Goal: Task Accomplishment & Management: Manage account settings

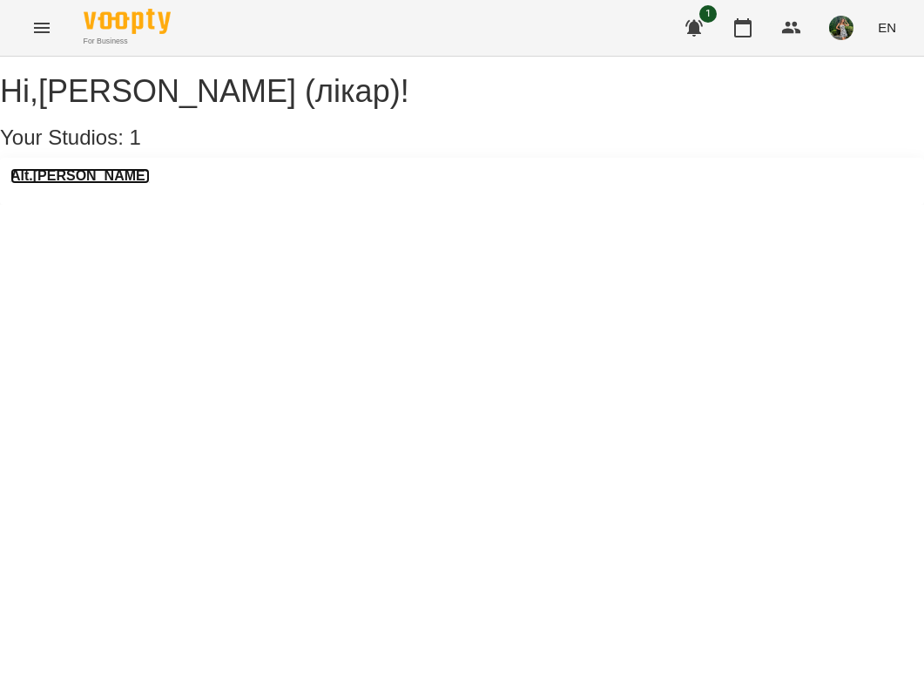
click at [77, 184] on h3 "Alt.[PERSON_NAME]" at bounding box center [79, 176] width 139 height 16
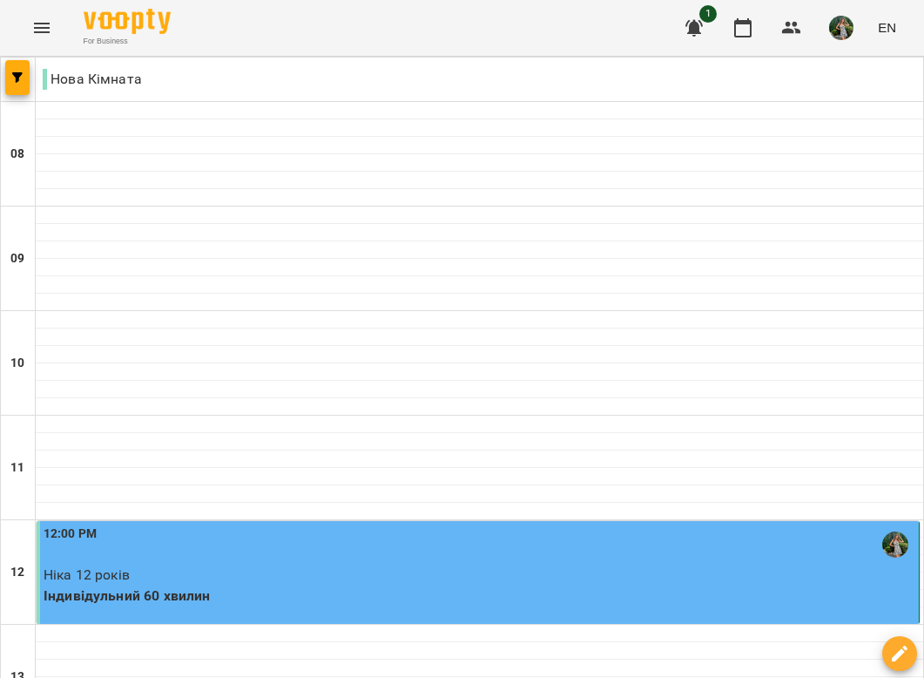
scroll to position [1108, 0]
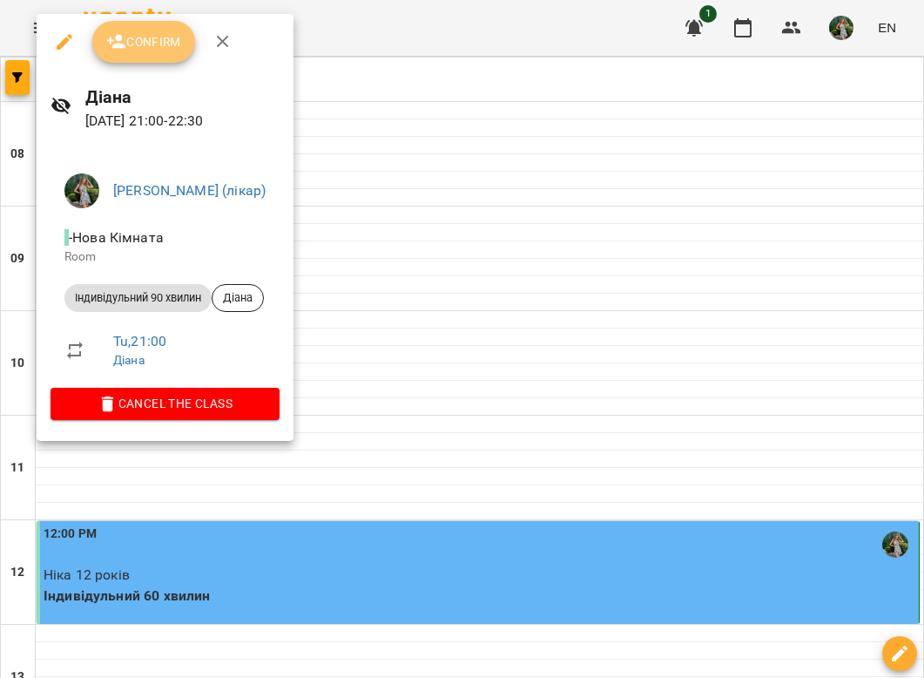
click at [145, 43] on span "Confirm" at bounding box center [143, 41] width 75 height 21
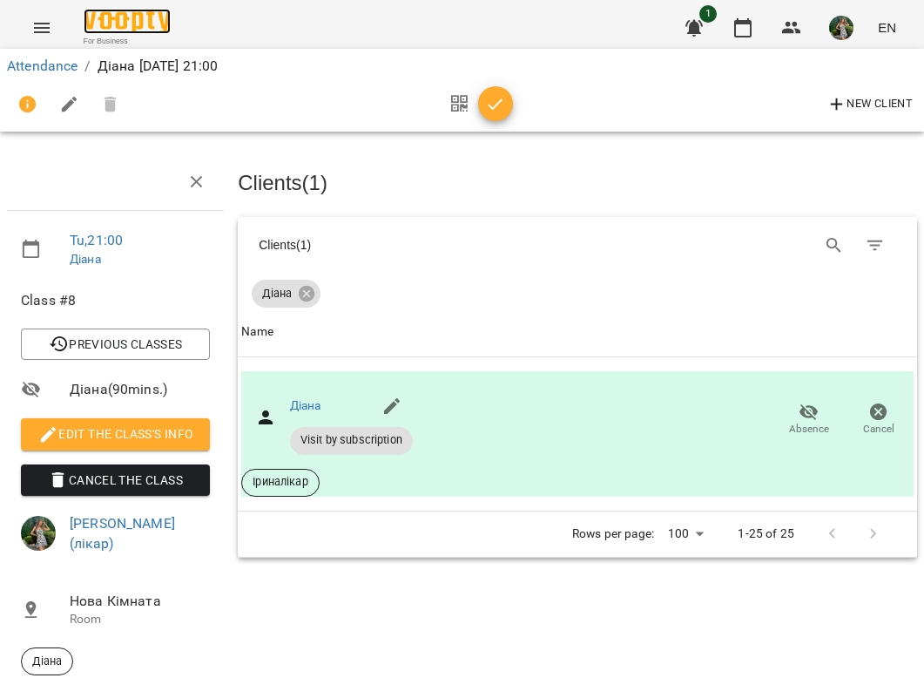
click at [129, 32] on img at bounding box center [127, 21] width 87 height 25
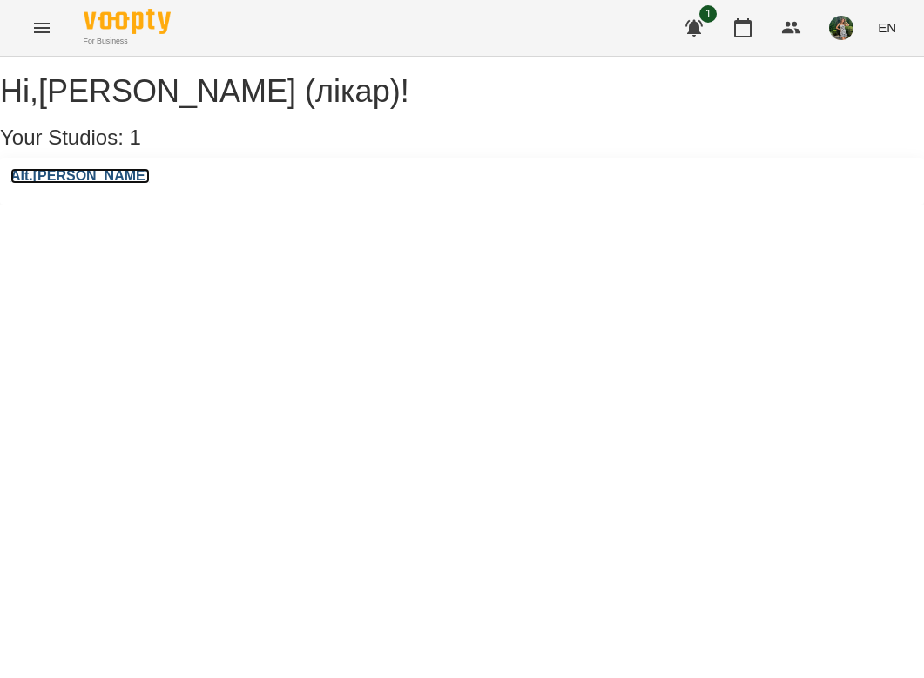
click at [78, 184] on h3 "Alt.[PERSON_NAME]" at bounding box center [79, 176] width 139 height 16
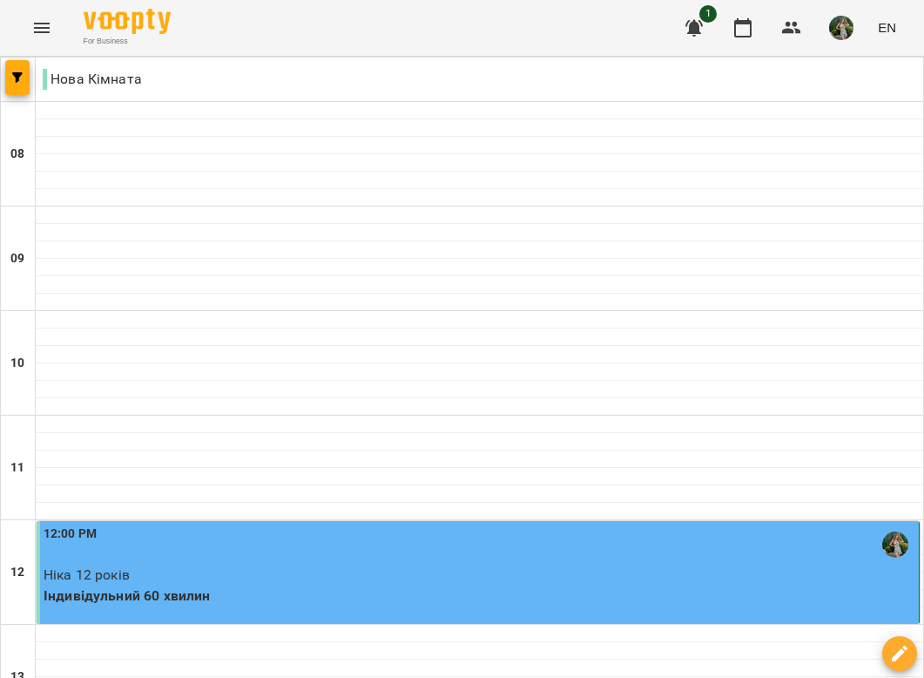
scroll to position [444, 0]
click at [300, 585] on p "Індивідульний 60 хвилин" at bounding box center [480, 595] width 872 height 21
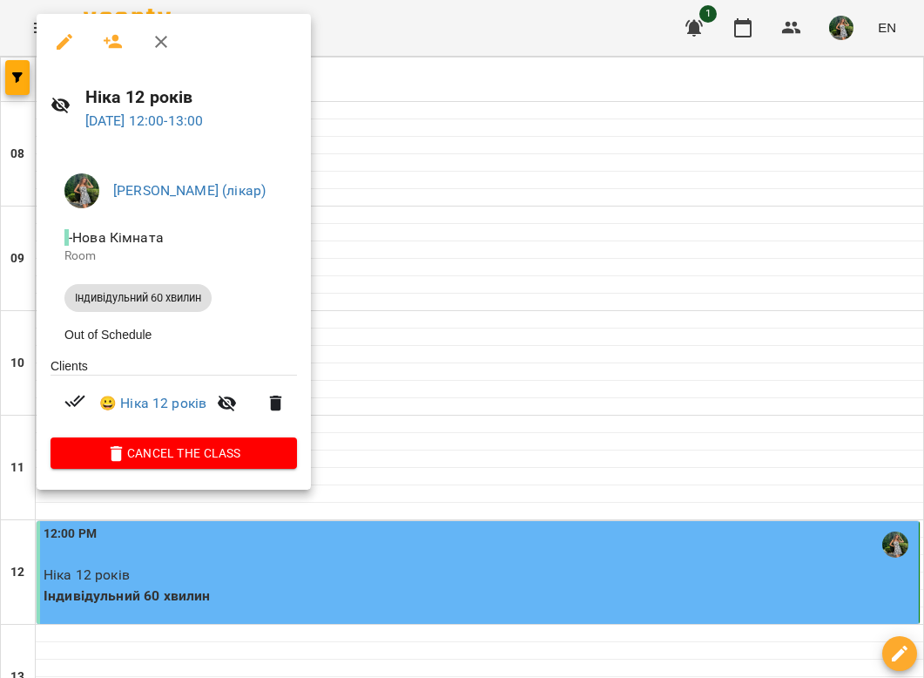
click at [163, 37] on icon "button" at bounding box center [161, 41] width 21 height 21
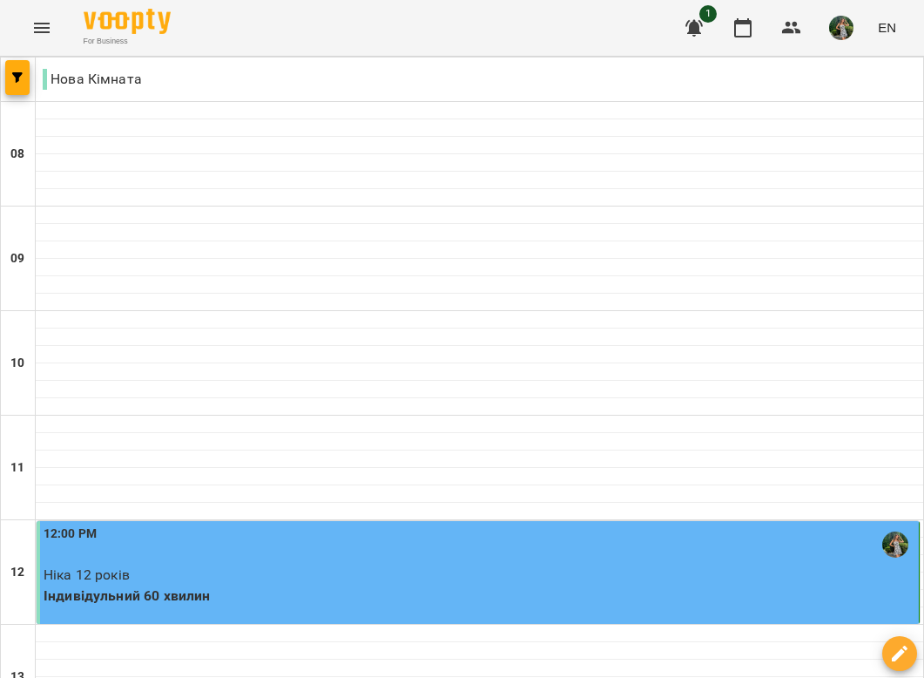
scroll to position [1101, 0]
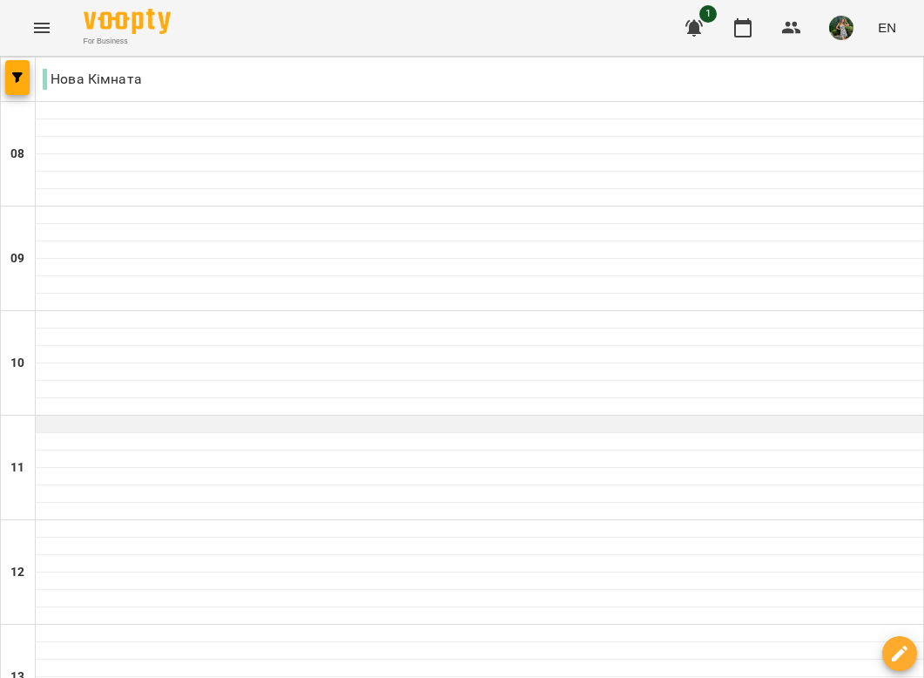
click at [161, 422] on div at bounding box center [480, 423] width 888 height 17
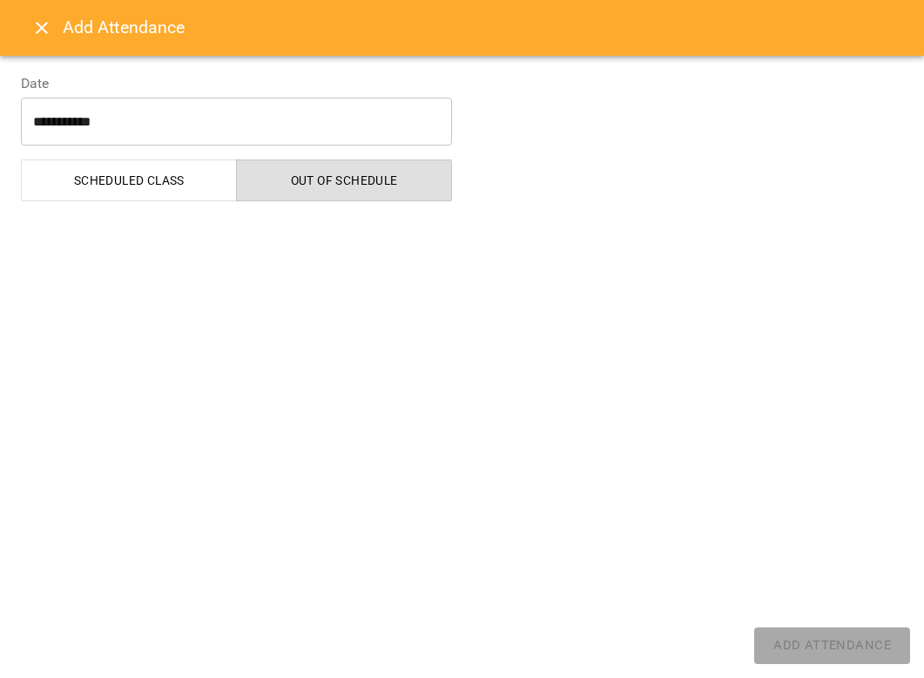
select select "**********"
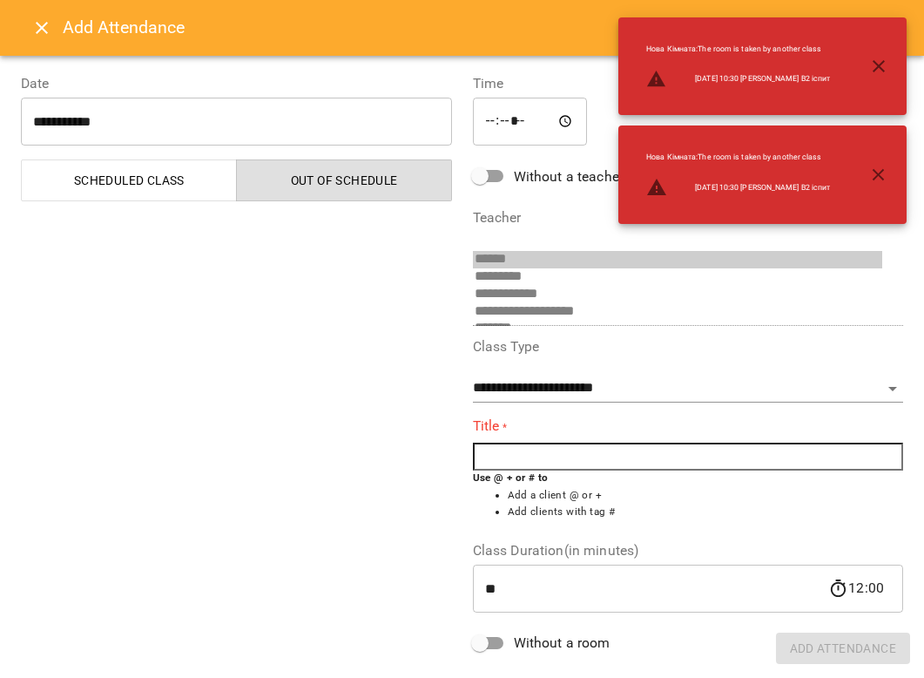
scroll to position [63, 0]
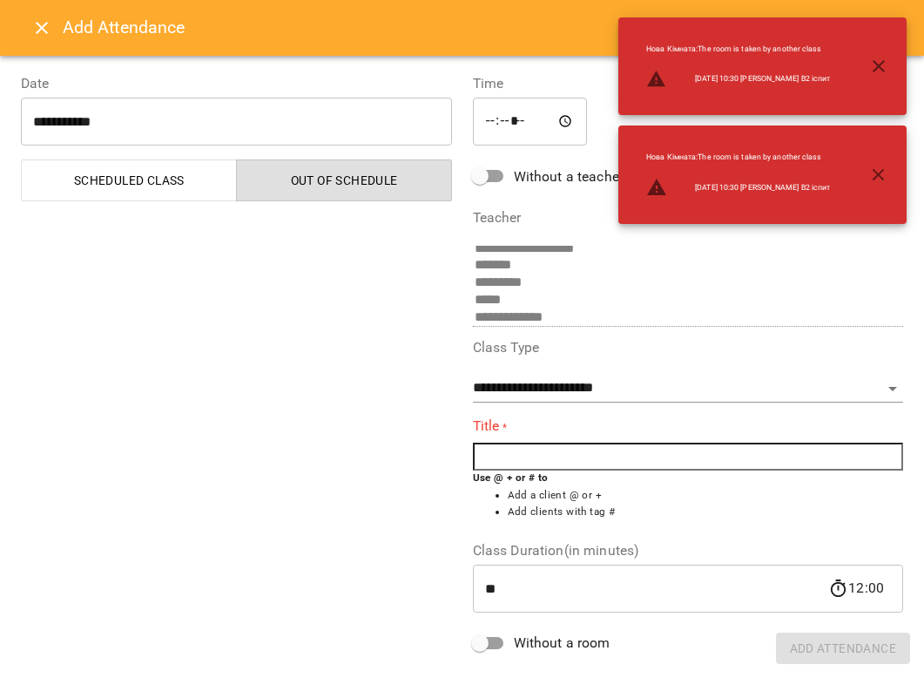
click at [493, 451] on input "text" at bounding box center [688, 456] width 431 height 28
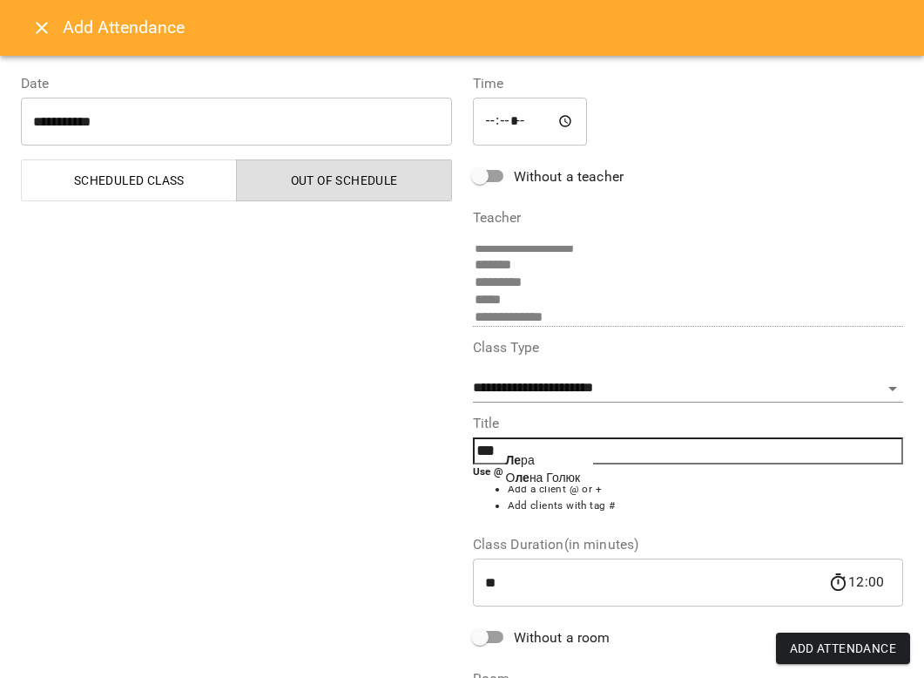
click at [541, 465] on li "Ле ра" at bounding box center [549, 459] width 87 height 17
type input "****"
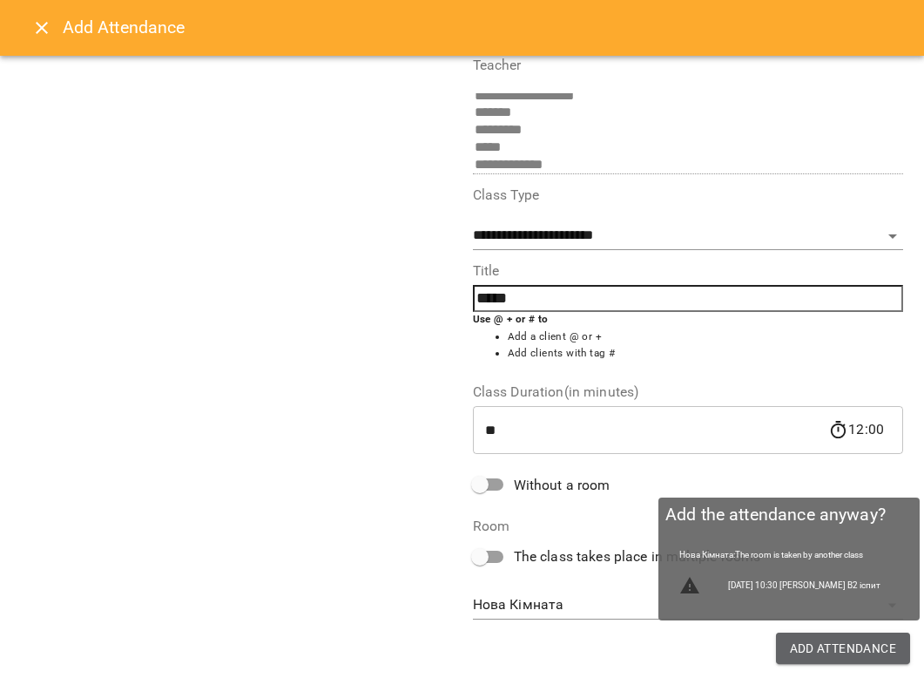
click at [828, 644] on span "Add Attendance" at bounding box center [843, 648] width 107 height 21
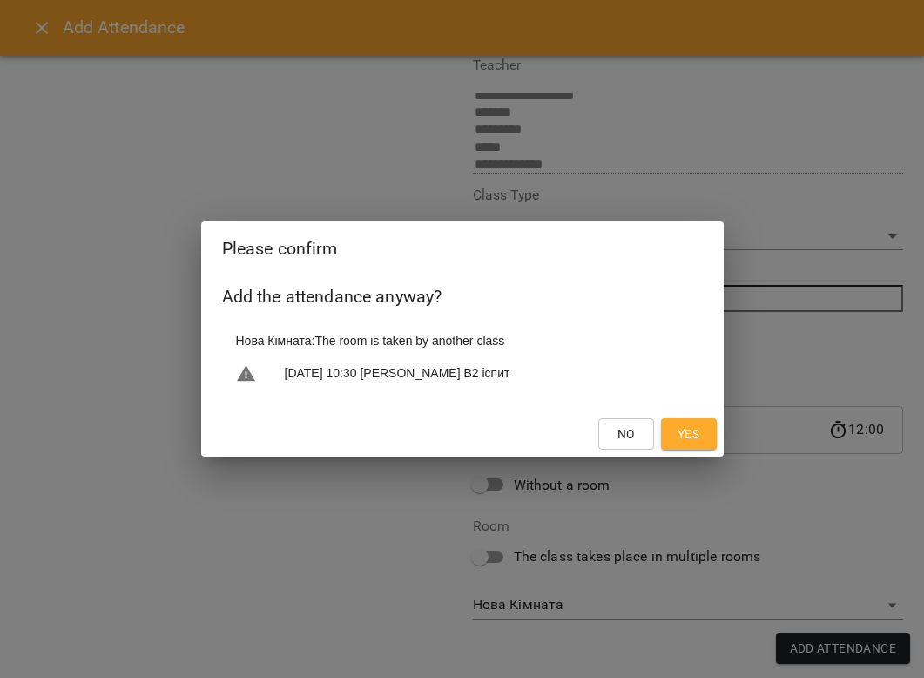
click at [683, 419] on button "Yes" at bounding box center [689, 433] width 56 height 31
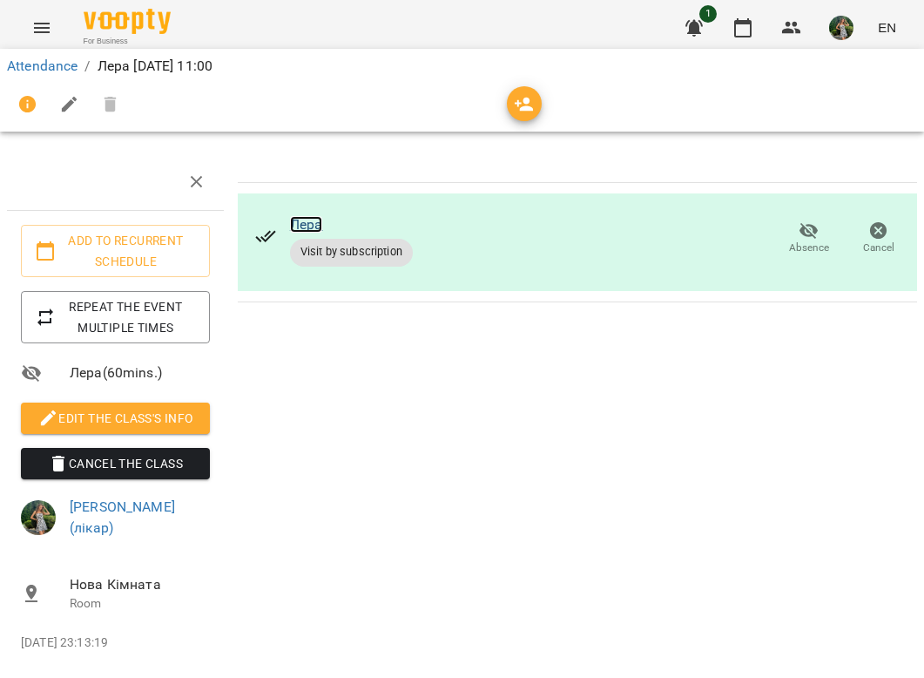
click at [308, 223] on link "Лера" at bounding box center [306, 224] width 33 height 17
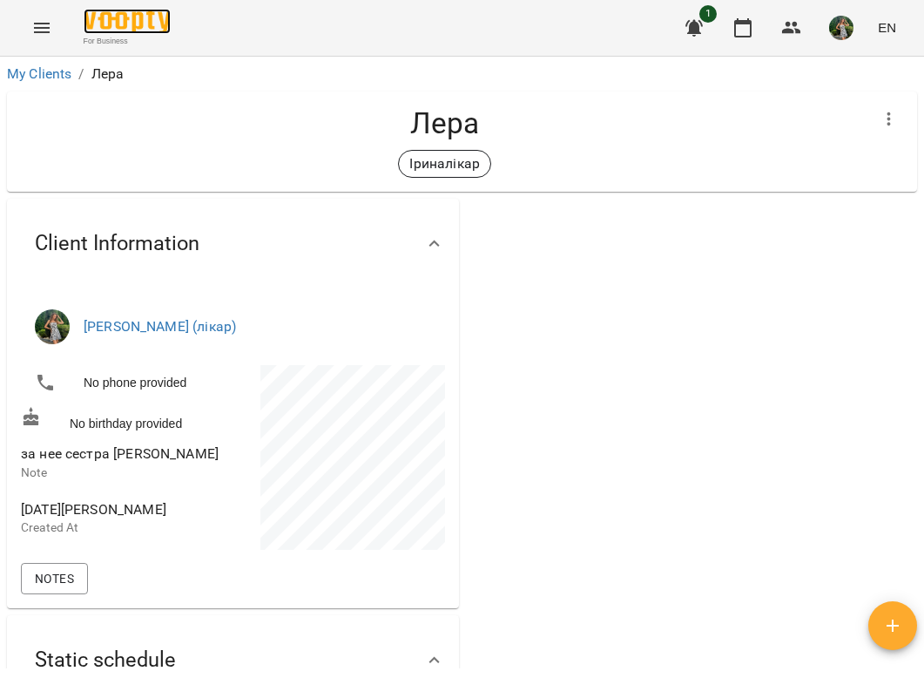
click at [165, 12] on img at bounding box center [127, 21] width 87 height 25
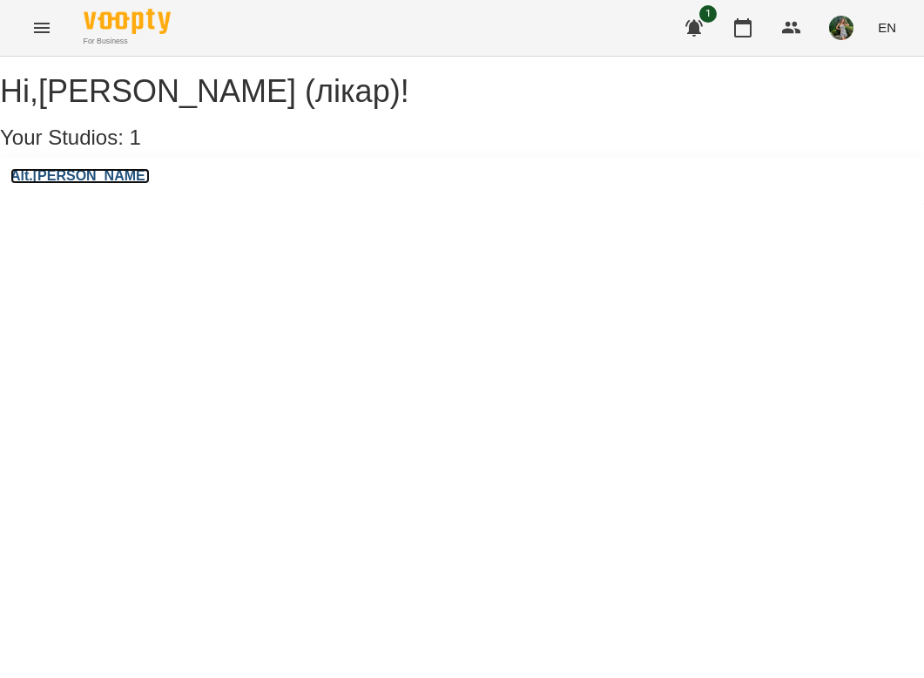
click at [78, 184] on h3 "Alt.[PERSON_NAME]" at bounding box center [79, 176] width 139 height 16
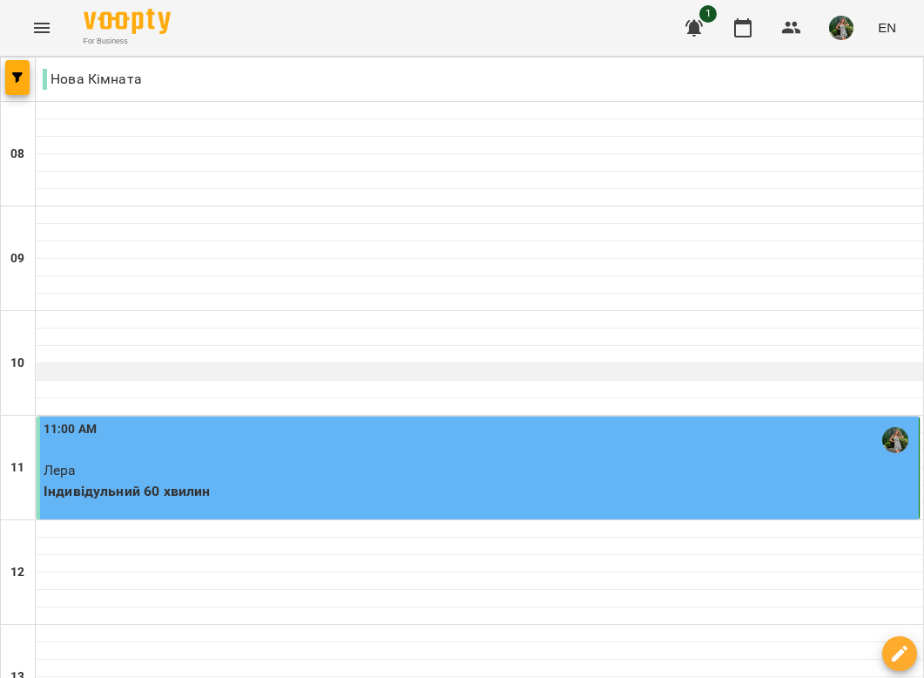
scroll to position [188, 0]
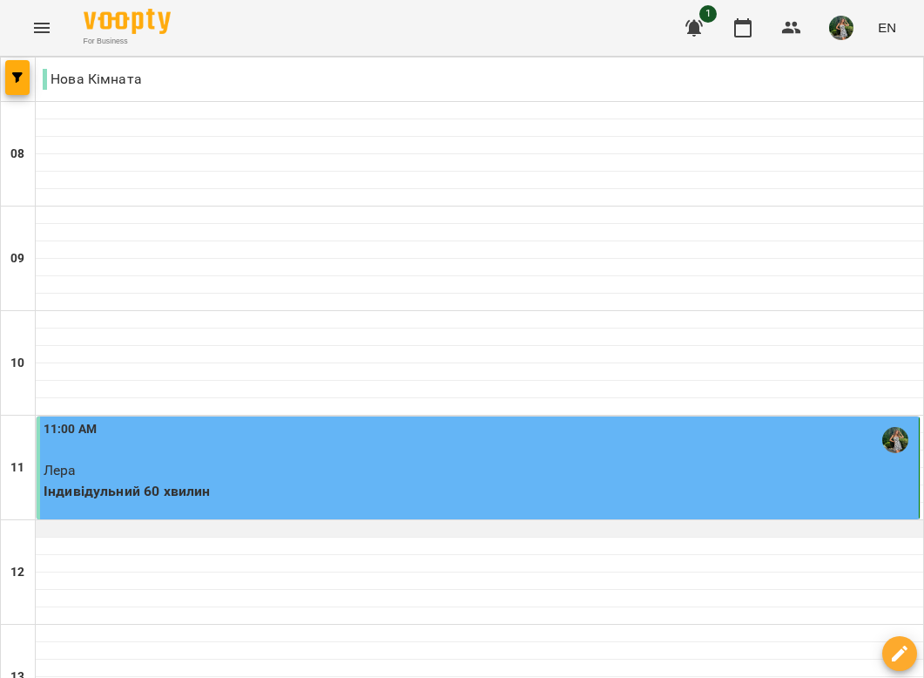
click at [241, 520] on div at bounding box center [480, 528] width 888 height 17
select select "**********"
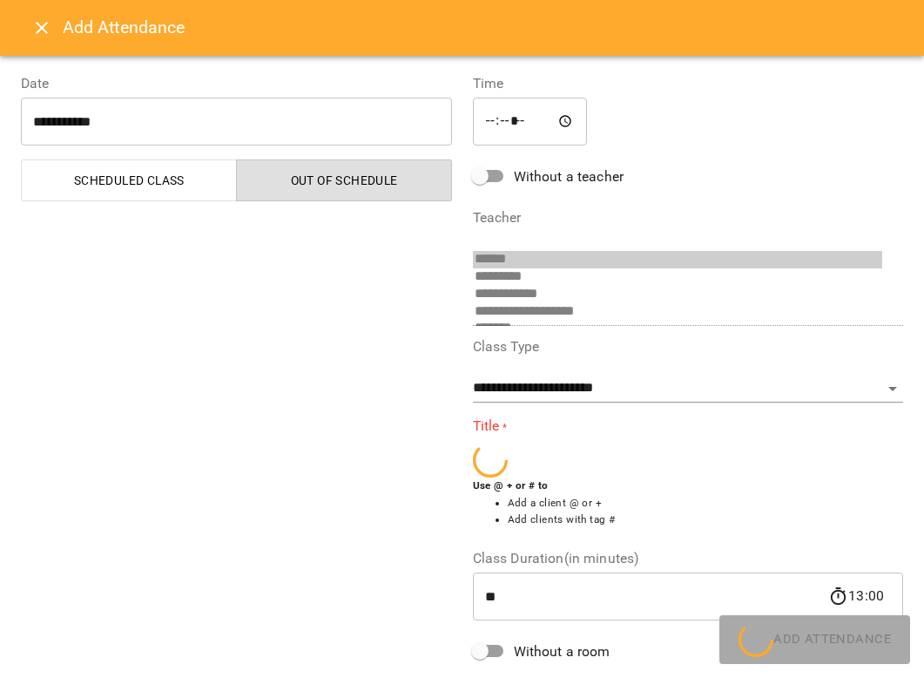
scroll to position [63, 0]
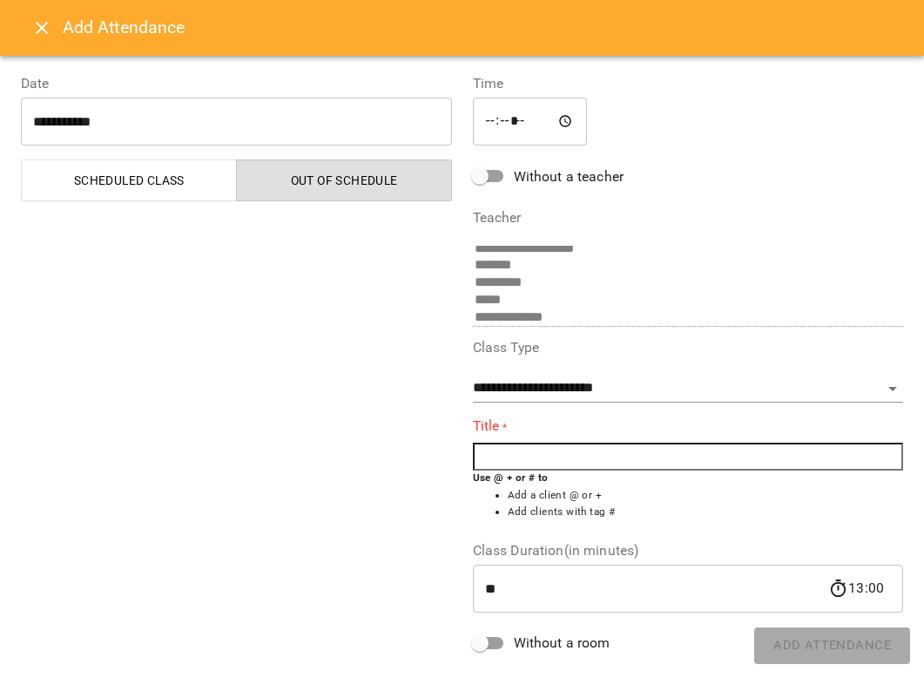
click at [554, 454] on input "text" at bounding box center [688, 456] width 431 height 28
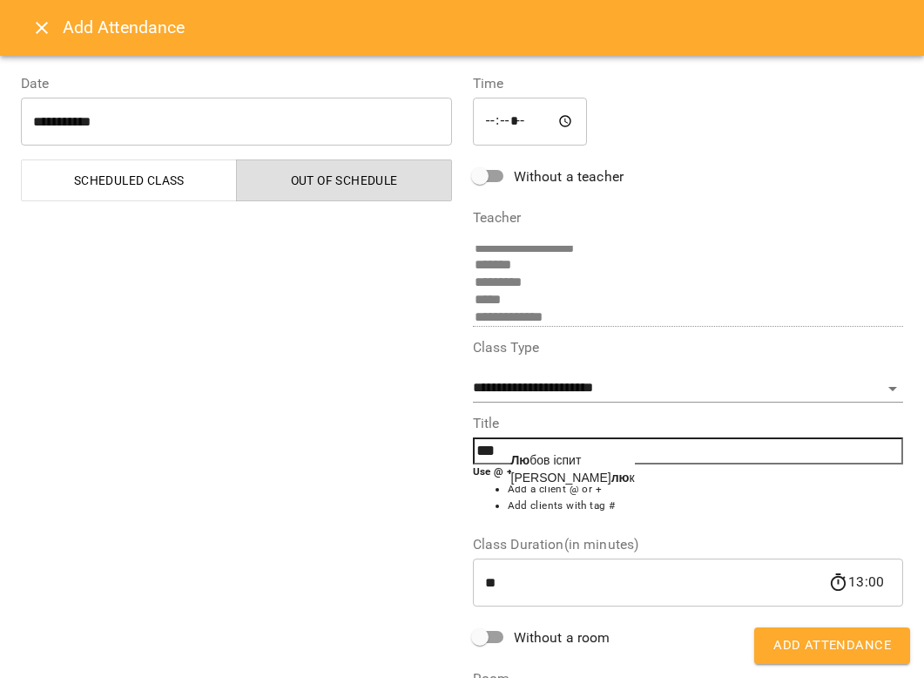
click at [561, 466] on span "Лю бов іспит" at bounding box center [546, 460] width 71 height 14
type input "**********"
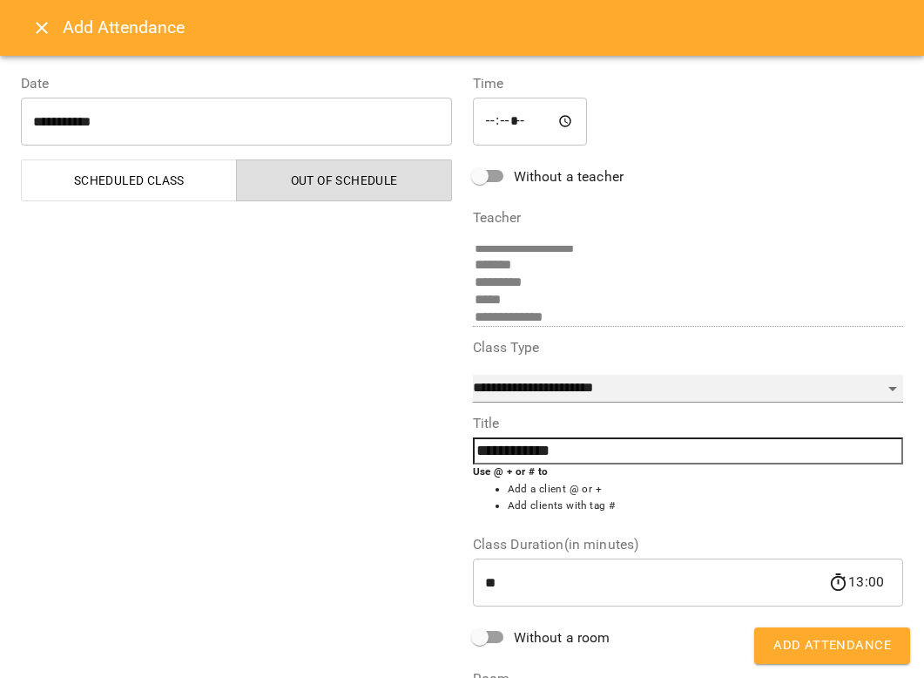
click at [592, 388] on select "**********" at bounding box center [688, 389] width 431 height 28
select select "**********"
click at [473, 375] on select "**********" at bounding box center [688, 389] width 431 height 28
type input "**"
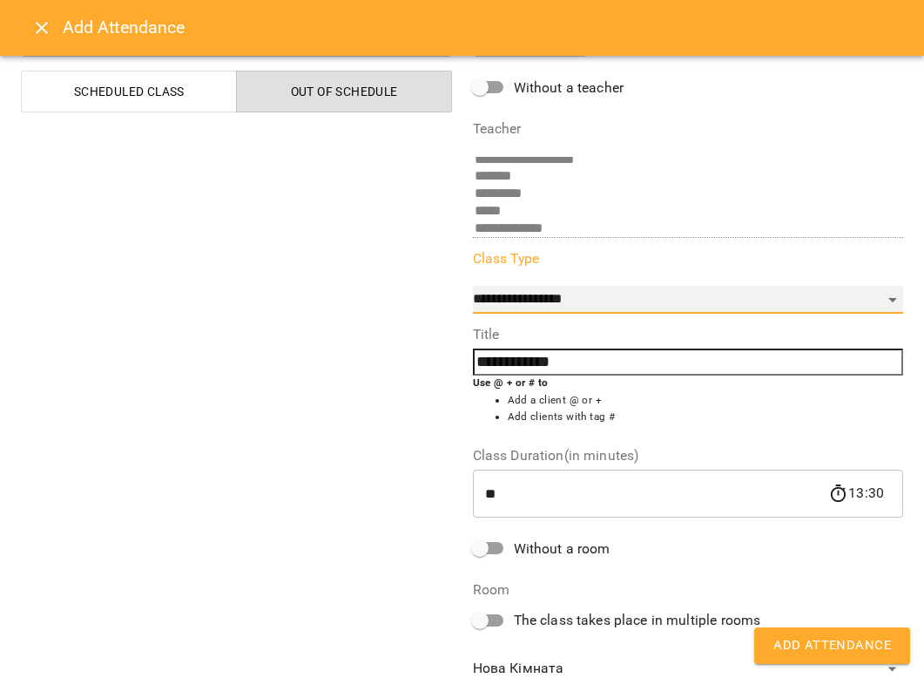
scroll to position [91, 0]
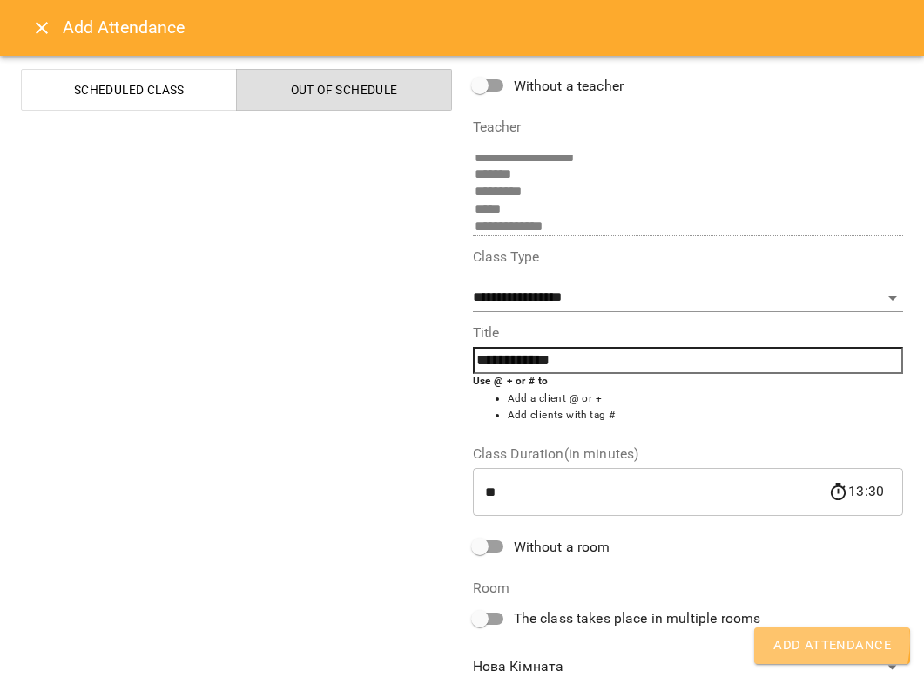
click at [807, 640] on span "Add Attendance" at bounding box center [832, 645] width 118 height 23
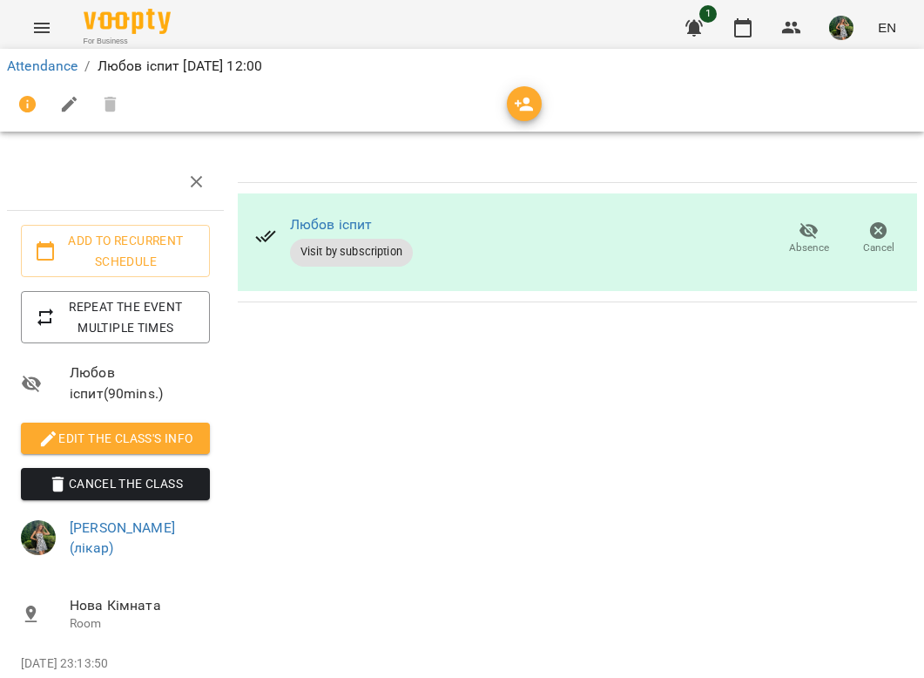
click at [133, 4] on div "For Business 1 EN" at bounding box center [462, 28] width 924 height 56
click at [125, 36] on span "For Business" at bounding box center [127, 41] width 87 height 11
click at [125, 24] on img at bounding box center [127, 21] width 87 height 25
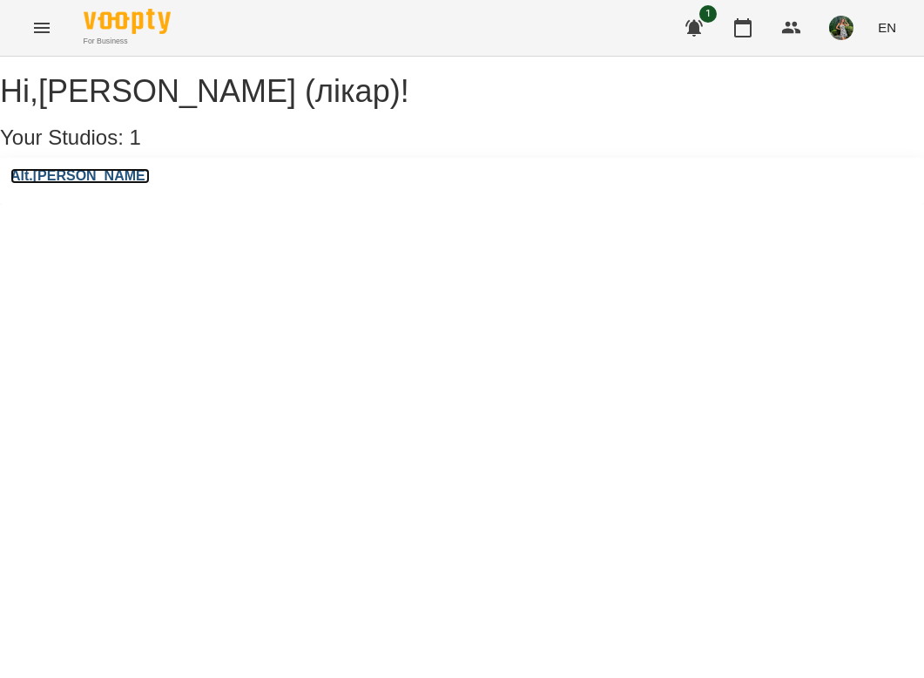
click at [84, 184] on h3 "Alt.[PERSON_NAME]" at bounding box center [79, 176] width 139 height 16
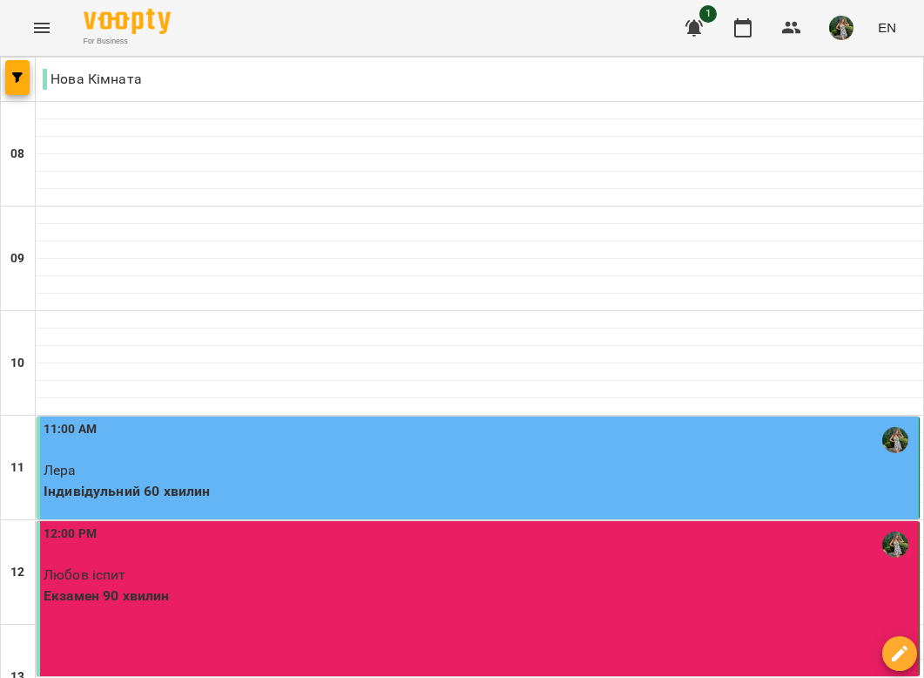
scroll to position [343, 0]
select select "**********"
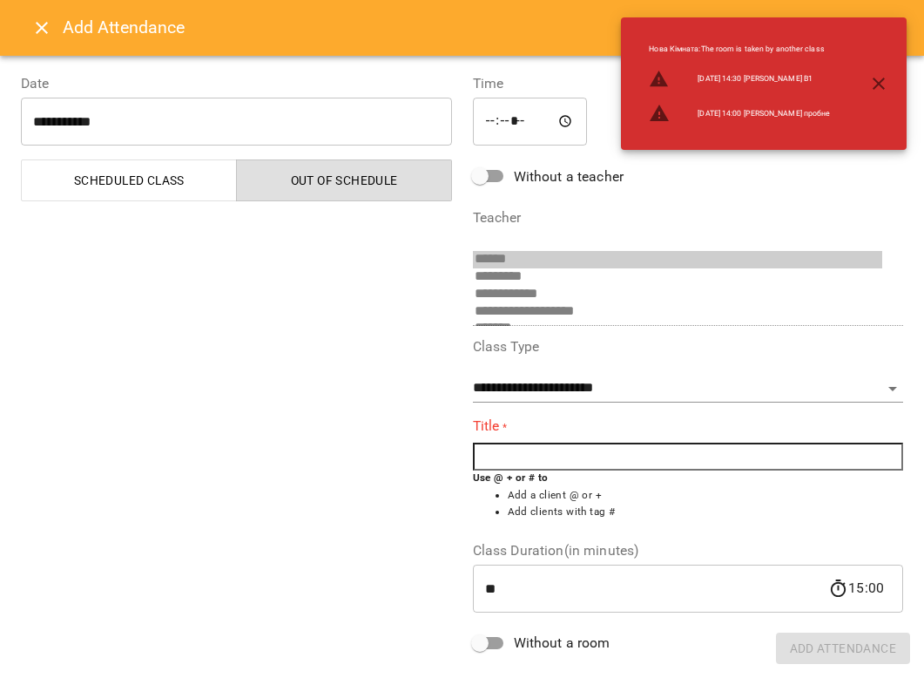
scroll to position [63, 0]
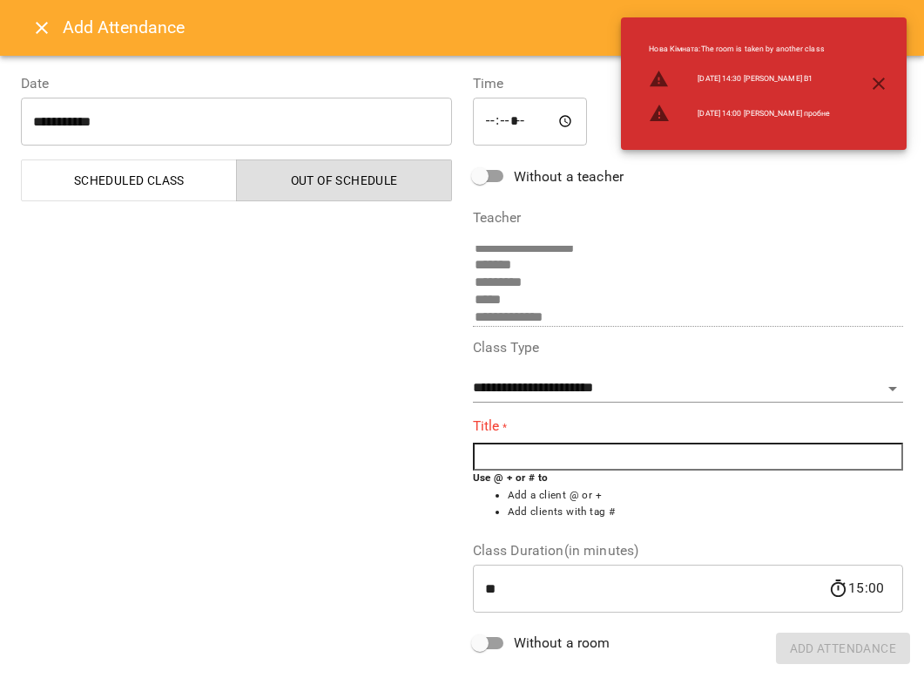
click at [519, 472] on b "Use @ + or # to" at bounding box center [511, 477] width 76 height 12
click at [540, 450] on input "text" at bounding box center [688, 456] width 431 height 28
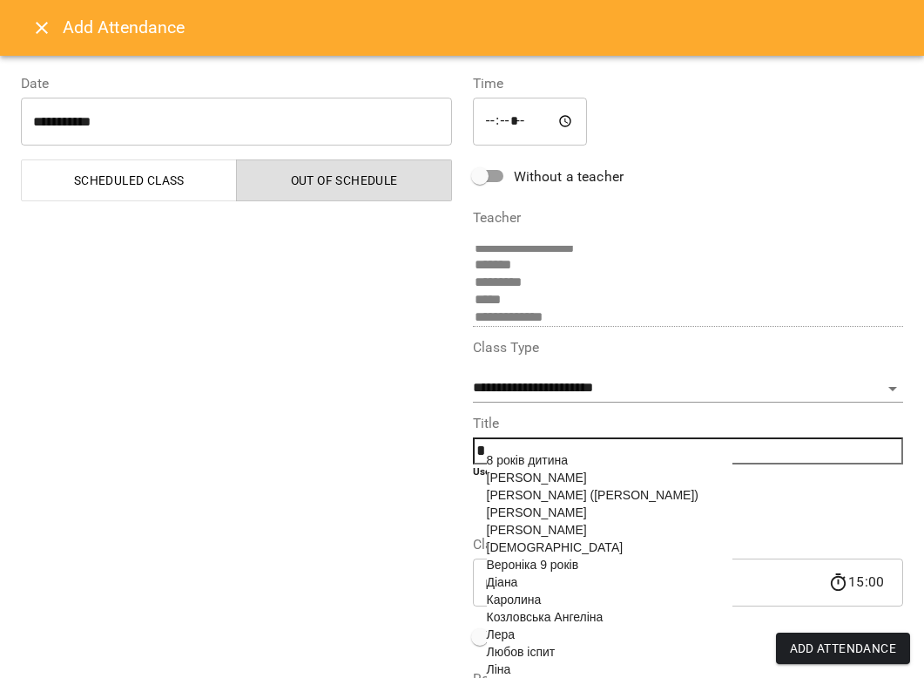
click at [555, 571] on span "Вероніка 9 років" at bounding box center [533, 564] width 92 height 14
type input "**********"
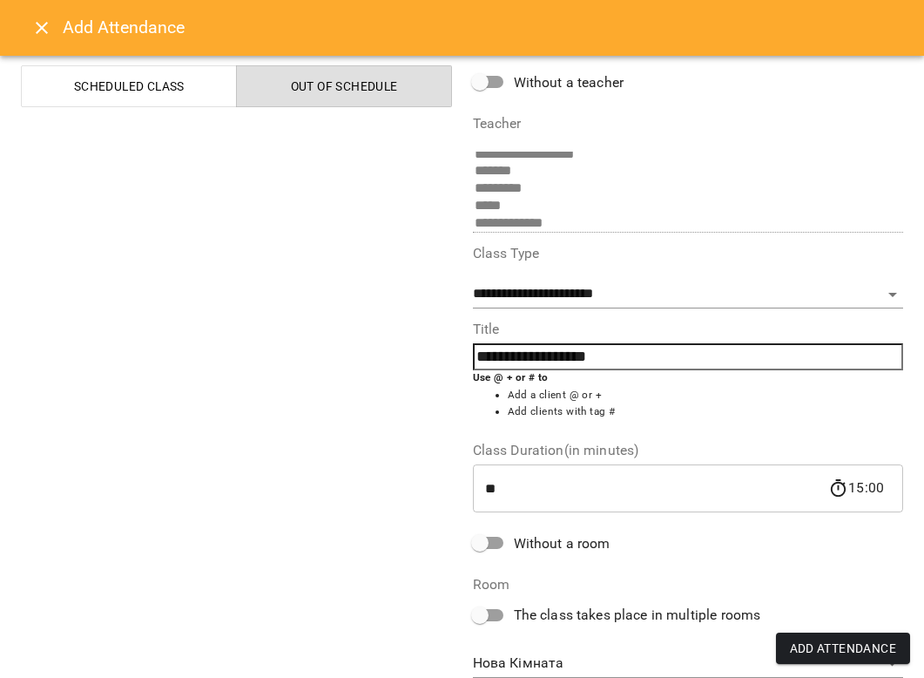
scroll to position [96, 0]
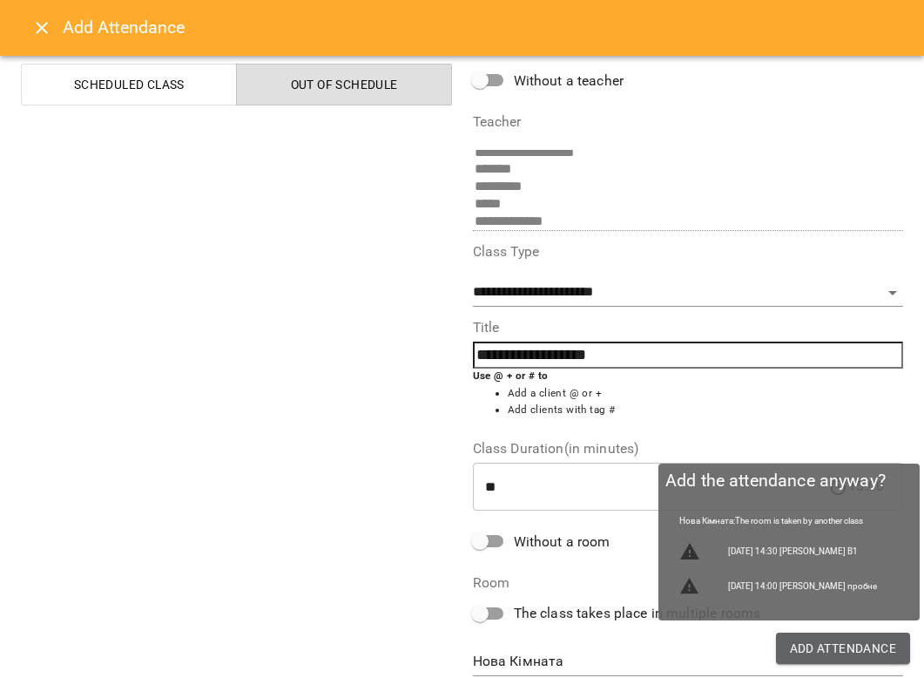
click at [798, 638] on span "Add Attendance" at bounding box center [843, 648] width 107 height 21
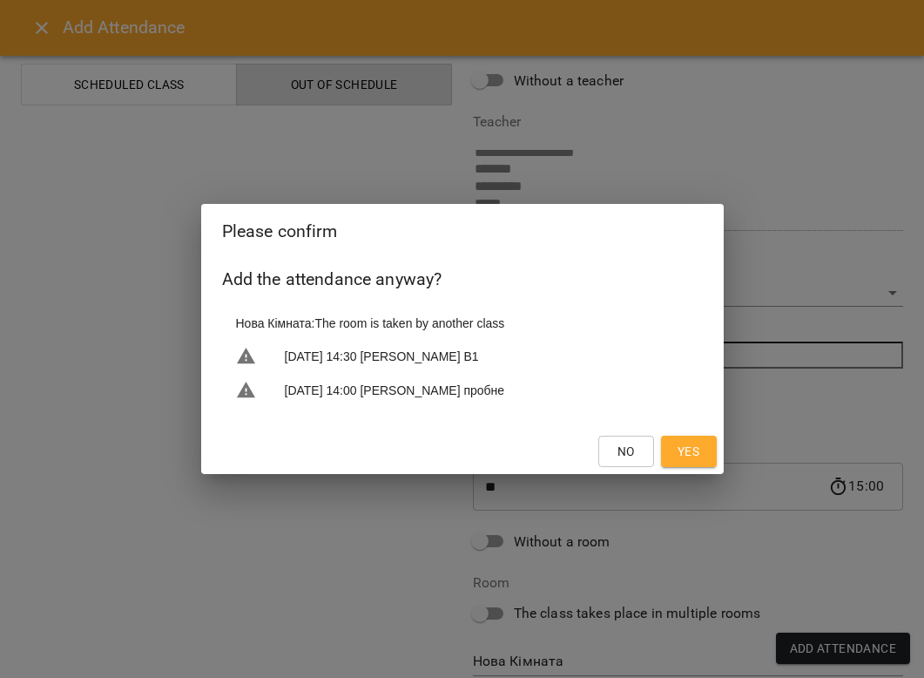
click at [678, 454] on span "Yes" at bounding box center [689, 451] width 22 height 21
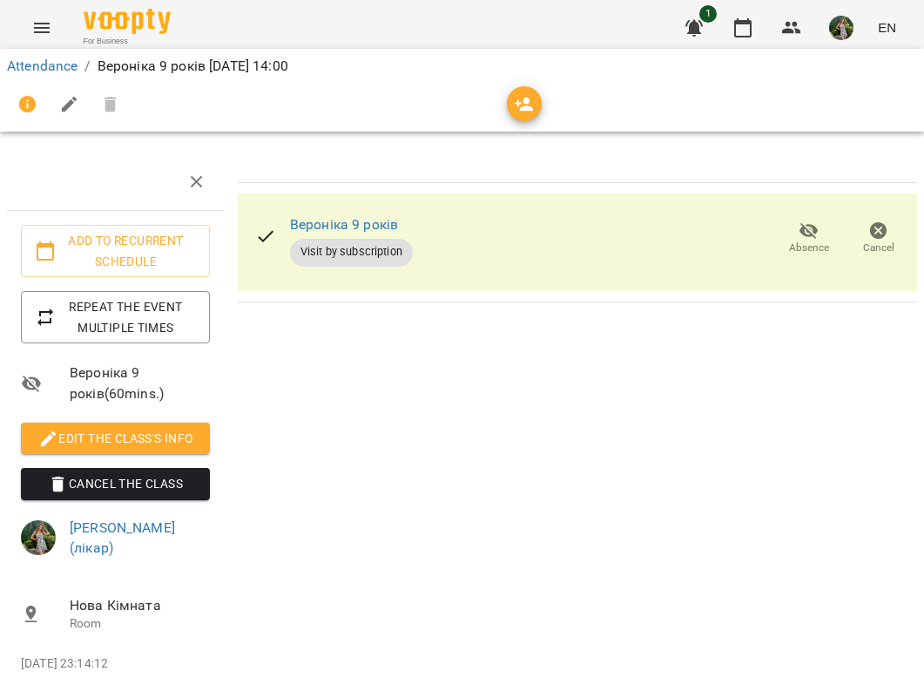
click at [119, 38] on span "For Business" at bounding box center [127, 41] width 87 height 11
click at [124, 28] on img at bounding box center [127, 21] width 87 height 25
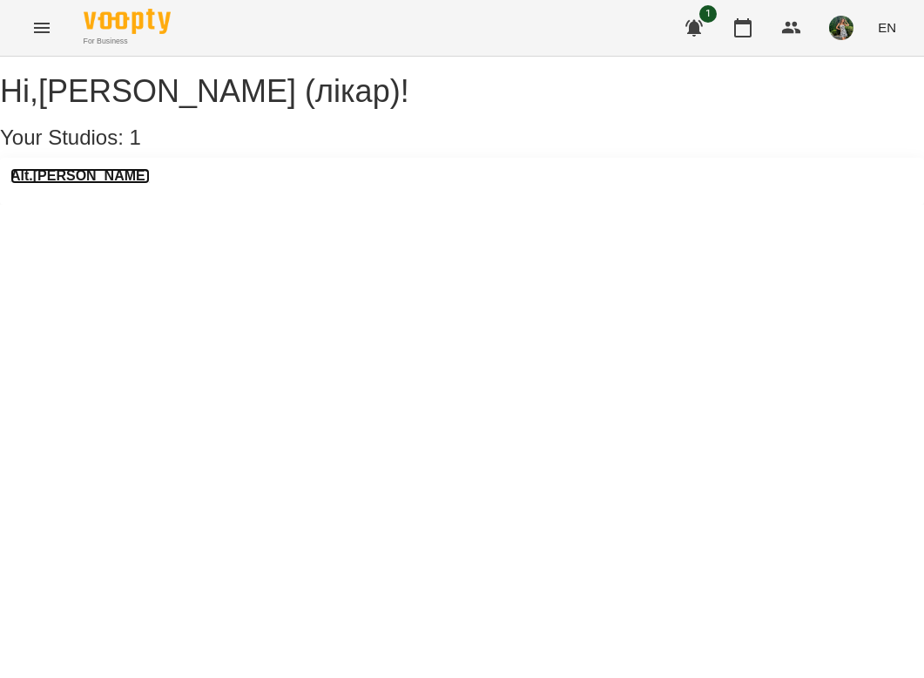
click at [49, 184] on h3 "Alt.[PERSON_NAME]" at bounding box center [79, 176] width 139 height 16
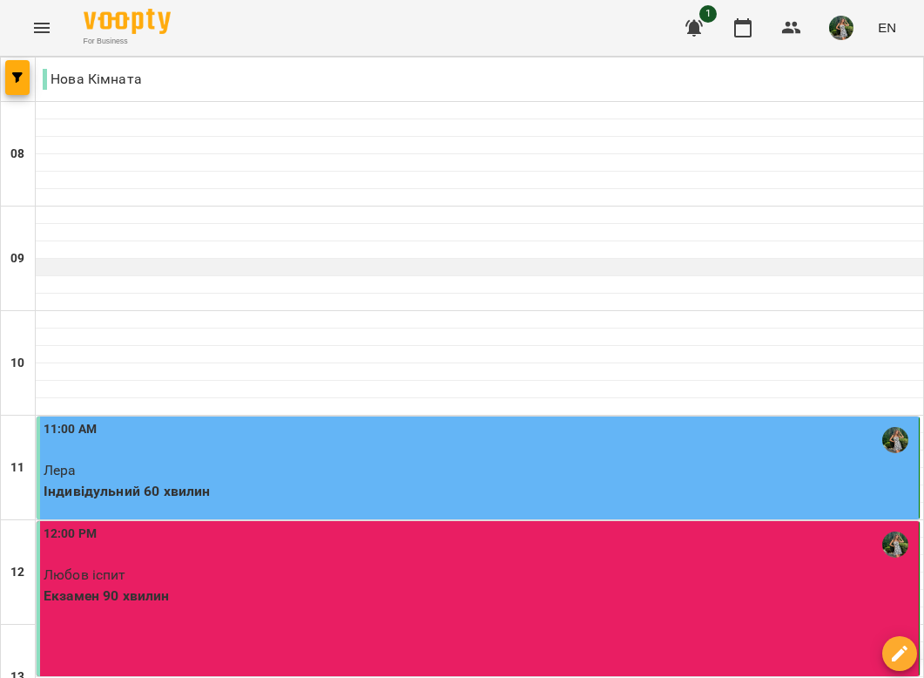
scroll to position [760, 0]
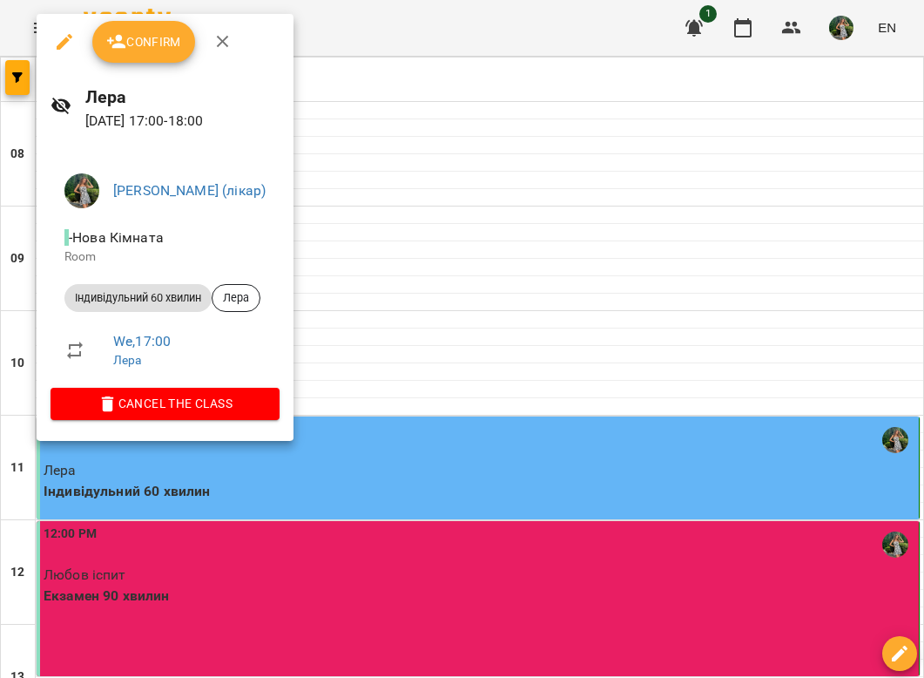
click at [194, 405] on span "Cancel the class" at bounding box center [164, 403] width 201 height 21
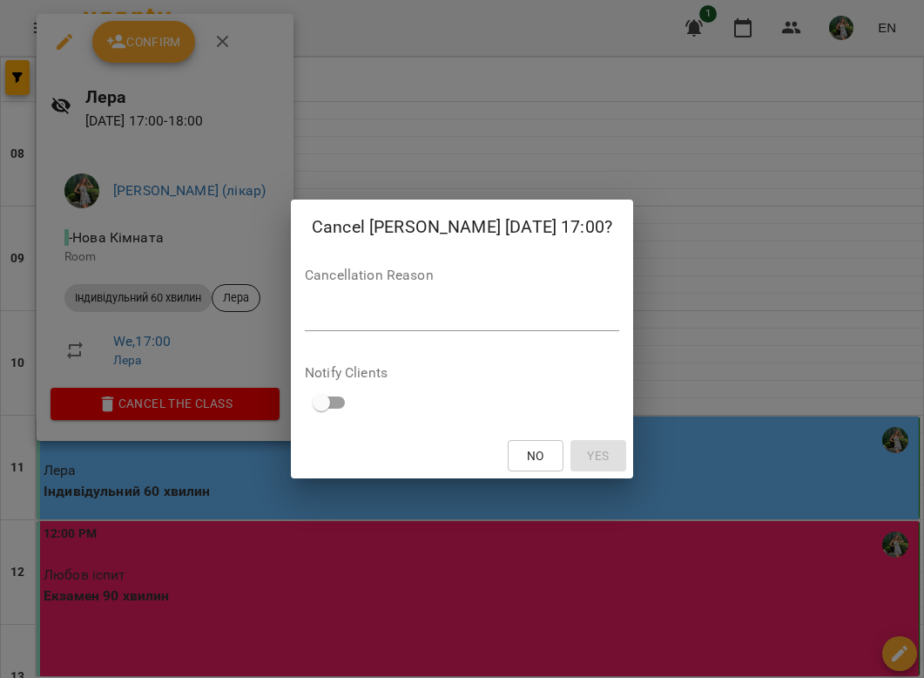
click at [466, 329] on div "*" at bounding box center [462, 317] width 314 height 28
type textarea "**"
click at [587, 475] on div "No Yes" at bounding box center [462, 455] width 342 height 45
click at [587, 455] on span "Yes" at bounding box center [598, 455] width 22 height 21
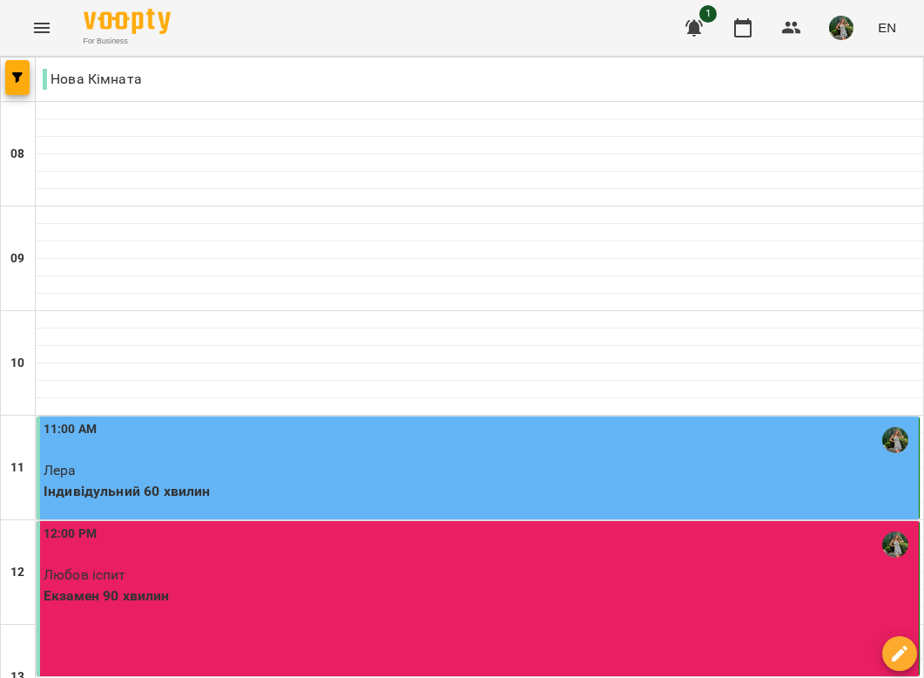
scroll to position [0, 0]
